Goal: Information Seeking & Learning: Learn about a topic

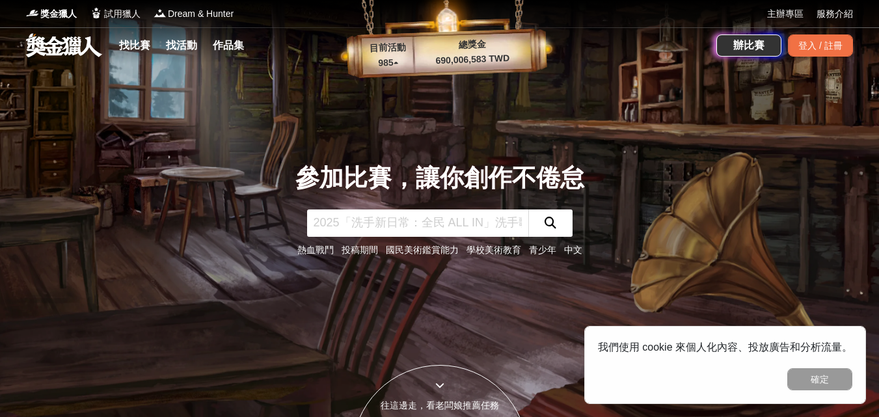
click at [542, 253] on link "青少年" at bounding box center [542, 250] width 27 height 10
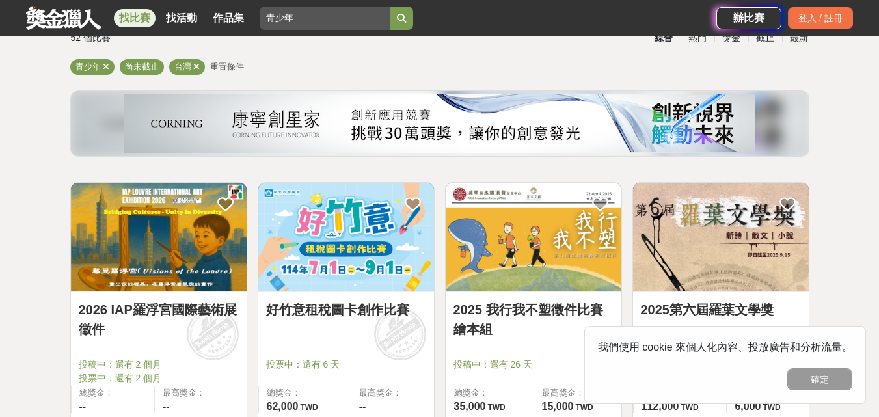
scroll to position [195, 0]
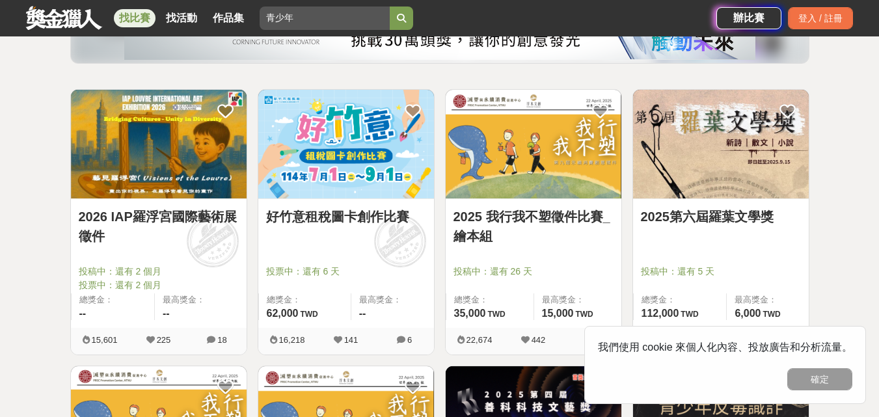
click at [834, 383] on button "確定" at bounding box center [820, 379] width 65 height 22
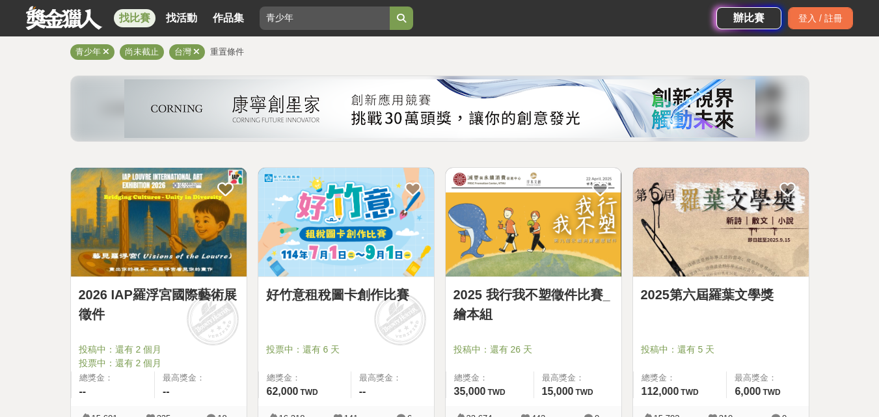
scroll to position [0, 0]
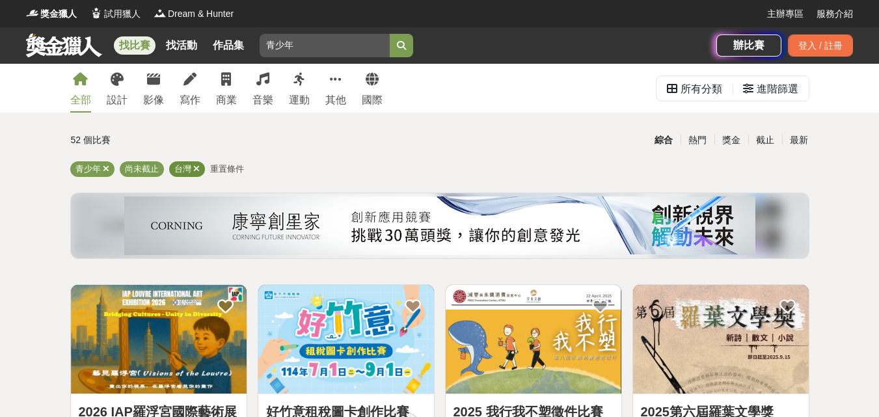
click at [197, 170] on icon at bounding box center [196, 169] width 7 height 8
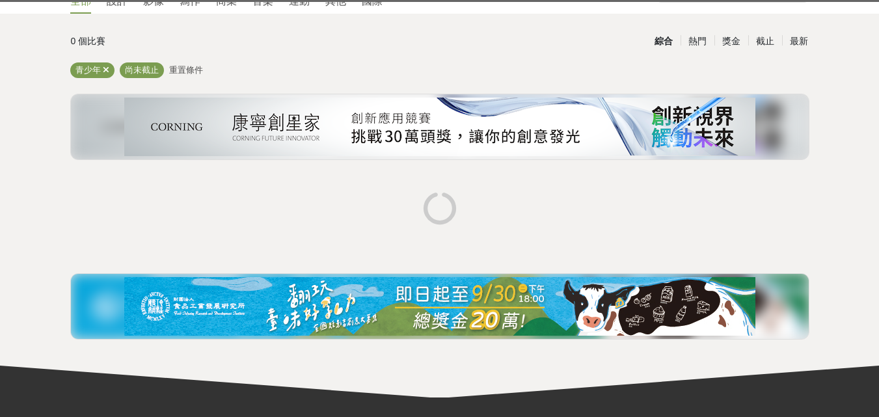
scroll to position [262, 0]
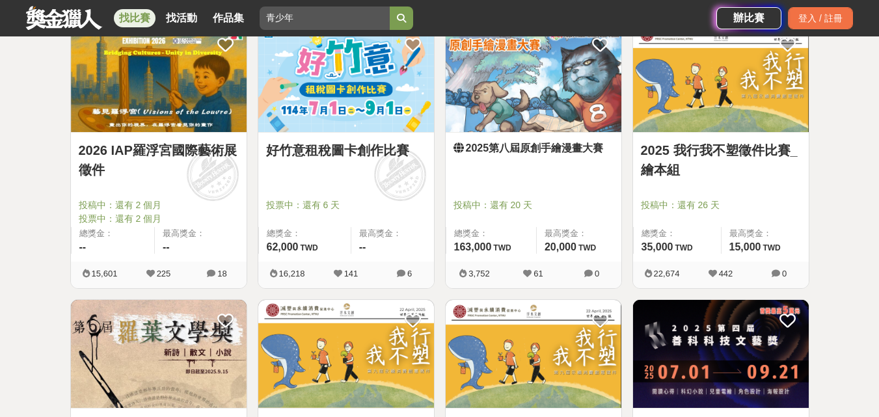
click at [193, 148] on link "2026 IAP羅浮宮國際藝術展徵件" at bounding box center [159, 160] width 160 height 39
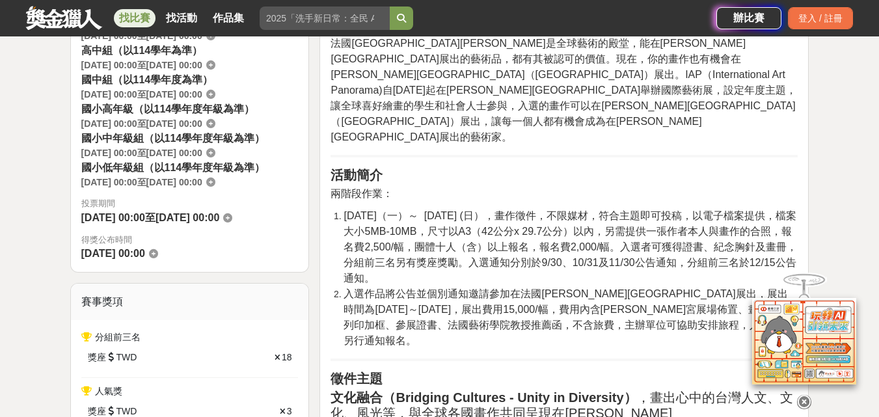
scroll to position [456, 0]
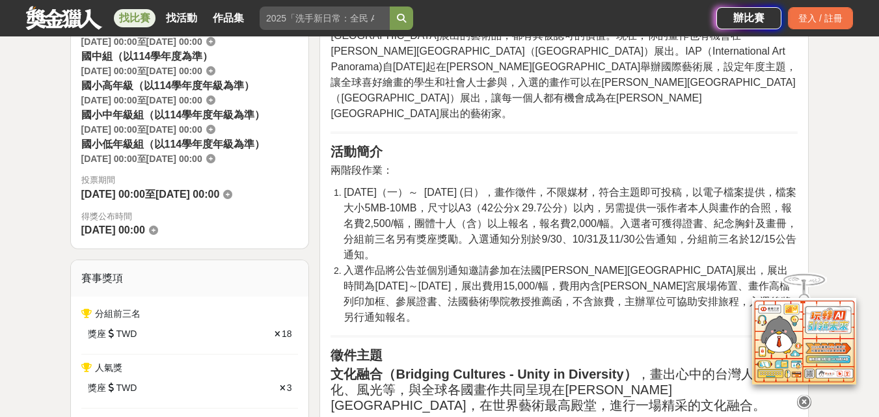
click at [806, 401] on icon at bounding box center [804, 402] width 14 height 14
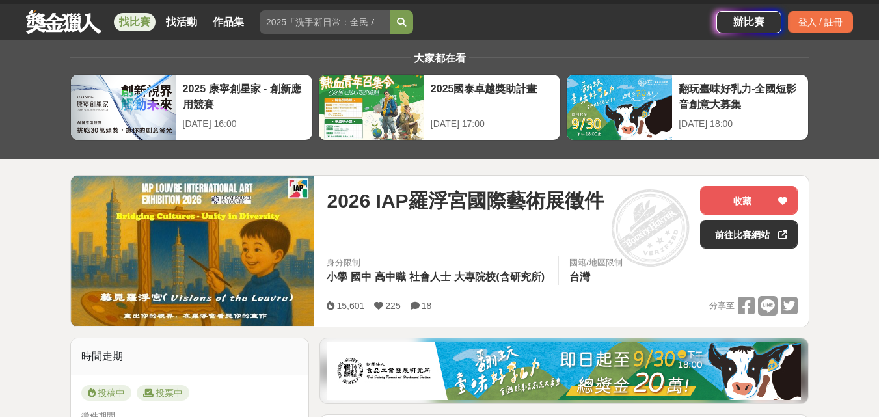
scroll to position [0, 0]
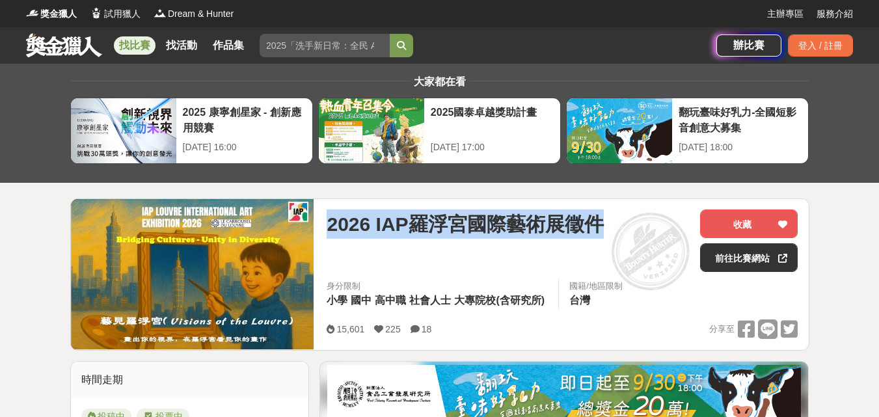
drag, startPoint x: 331, startPoint y: 224, endPoint x: 604, endPoint y: 225, distance: 272.7
click at [603, 225] on span "2026 IAP羅浮宮國際藝術展徵件" at bounding box center [465, 224] width 277 height 29
copy span "2026 IAP羅浮宮國際藝術展徵件"
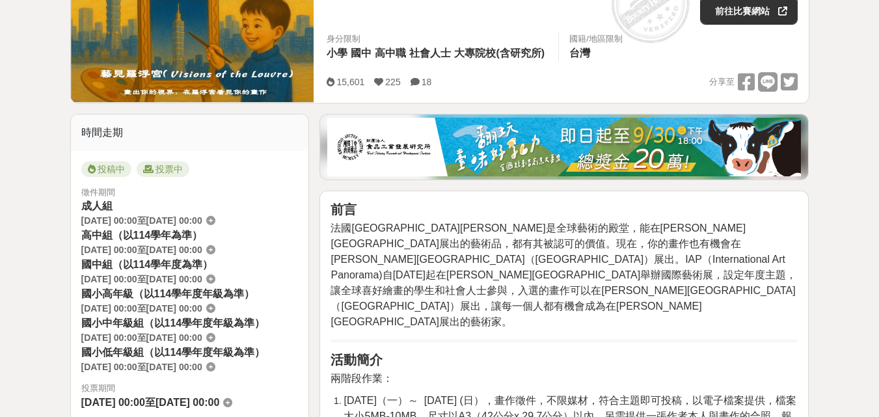
scroll to position [391, 0]
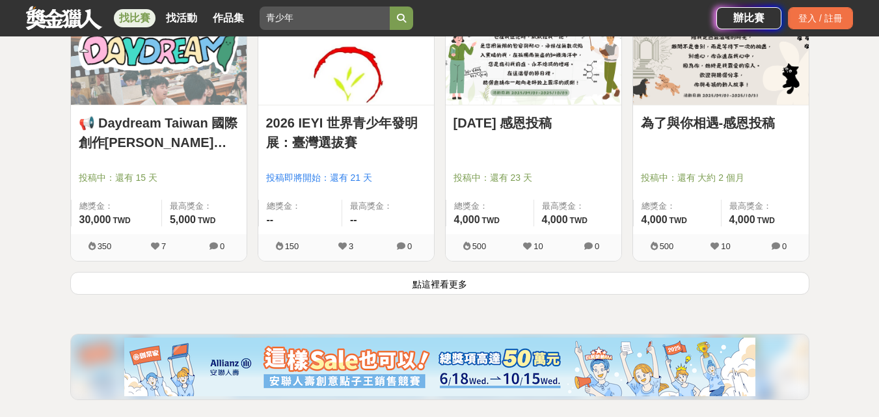
scroll to position [1694, 0]
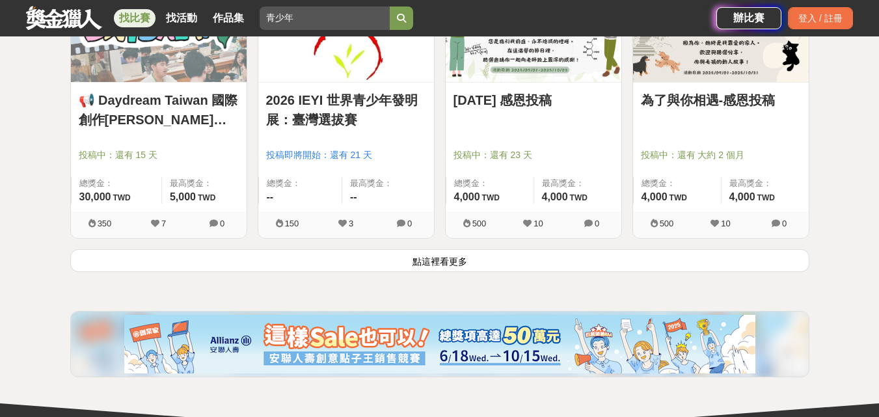
click at [433, 262] on button "點這裡看更多" at bounding box center [439, 260] width 739 height 23
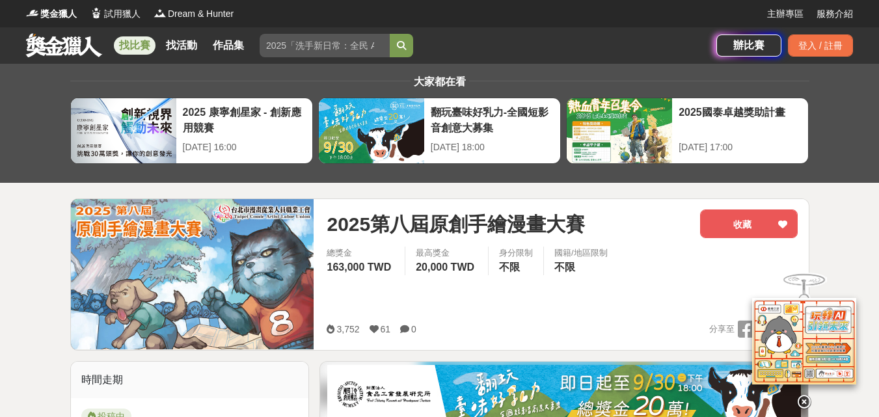
click at [806, 395] on icon at bounding box center [804, 402] width 14 height 14
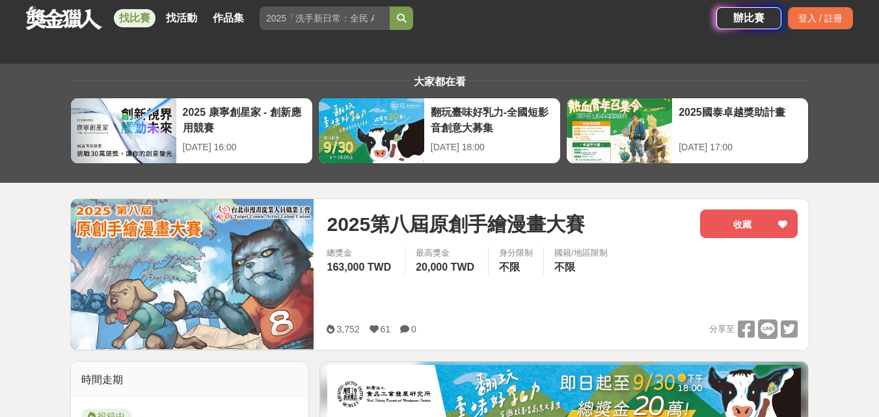
scroll to position [65, 0]
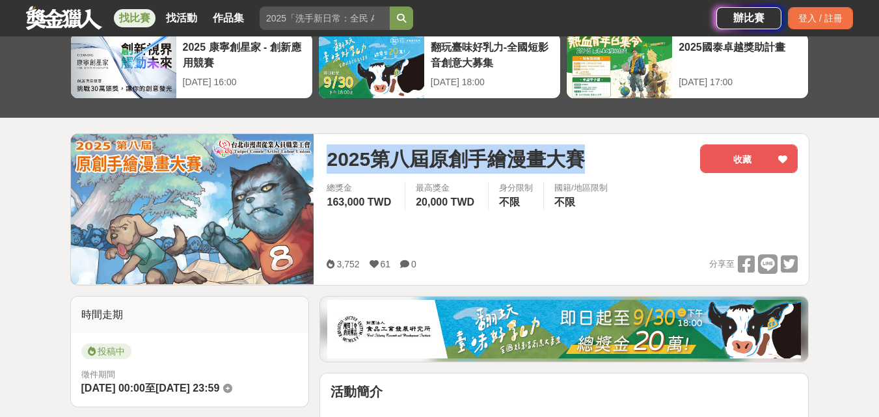
drag, startPoint x: 328, startPoint y: 158, endPoint x: 585, endPoint y: 155, distance: 256.5
click at [585, 155] on span "2025第八屆原創手繪漫畫大賽" at bounding box center [456, 159] width 258 height 29
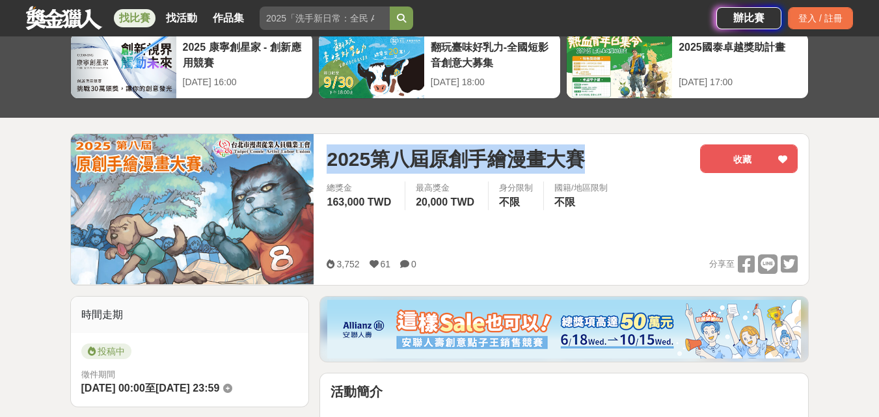
copy span "2025第八屆原創手繪漫畫大賽"
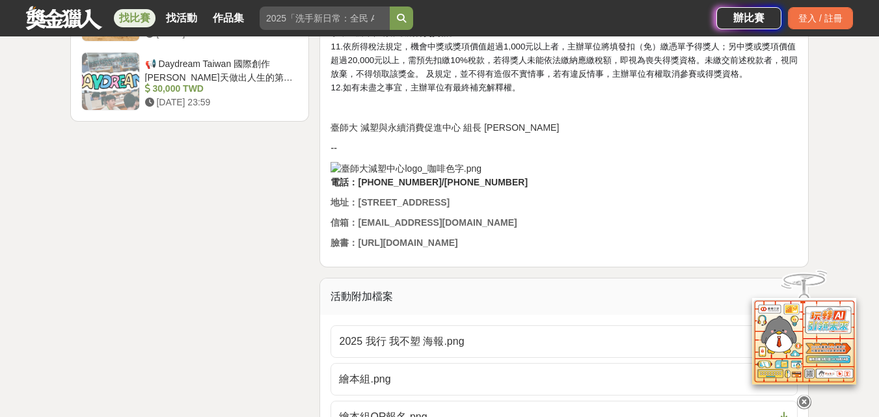
scroll to position [1953, 0]
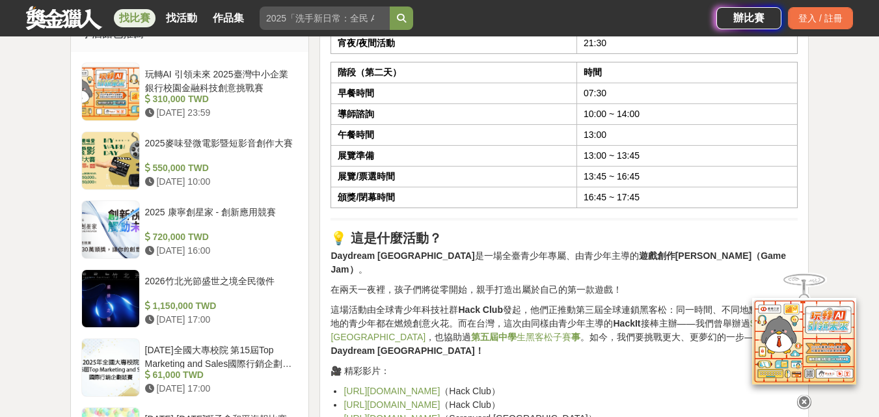
scroll to position [1367, 0]
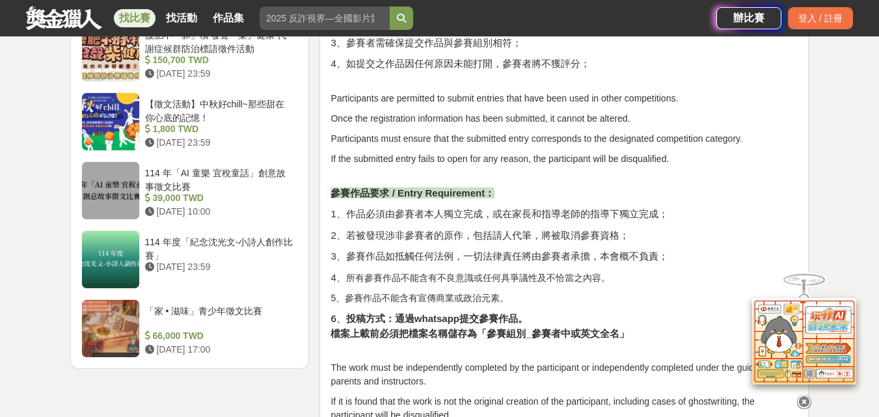
scroll to position [1367, 0]
